Goal: Task Accomplishment & Management: Manage account settings

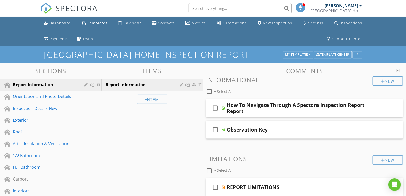
click at [53, 21] on div "Dashboard" at bounding box center [59, 23] width 21 height 5
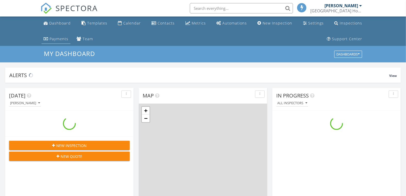
scroll to position [479, 415]
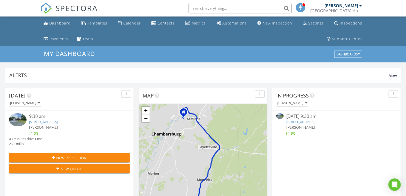
click at [53, 120] on link "11972 N Woodlea Dr, Waynesboro, PA 17268" at bounding box center [43, 122] width 29 height 5
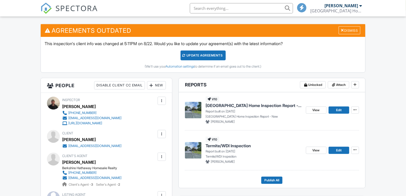
scroll to position [143, 0]
click at [342, 107] on link "Edit" at bounding box center [339, 110] width 21 height 7
